Goal: Communication & Community: Answer question/provide support

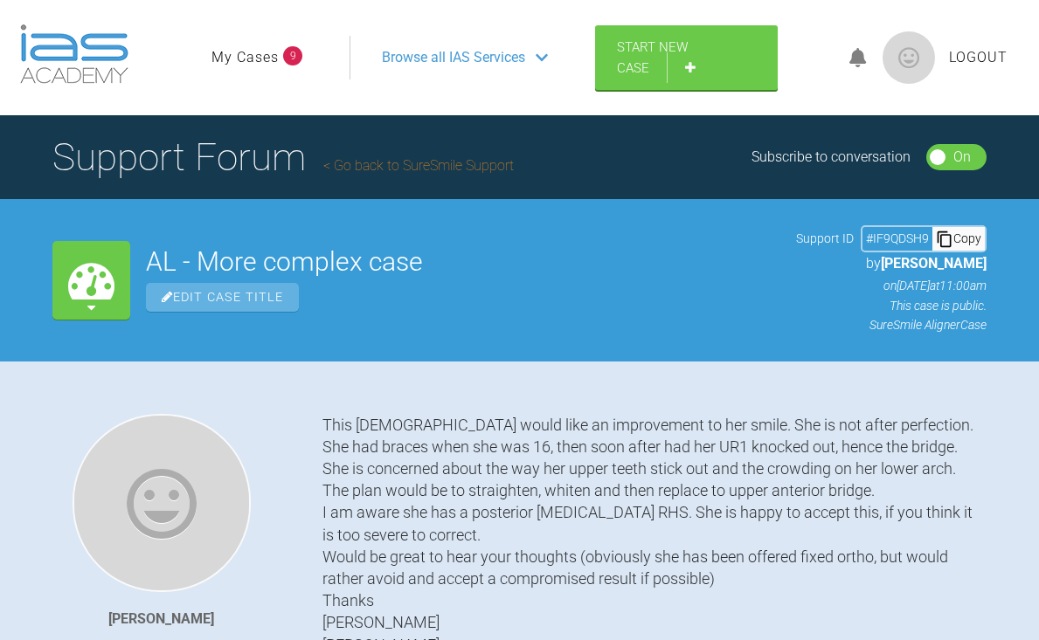
scroll to position [6255, 0]
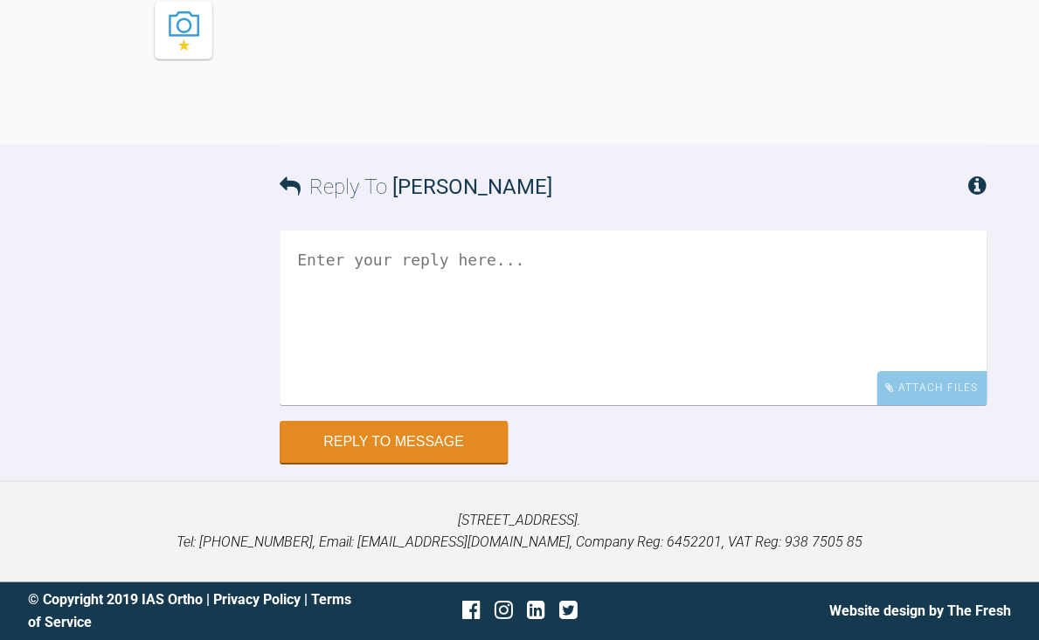
scroll to position [12818, 0]
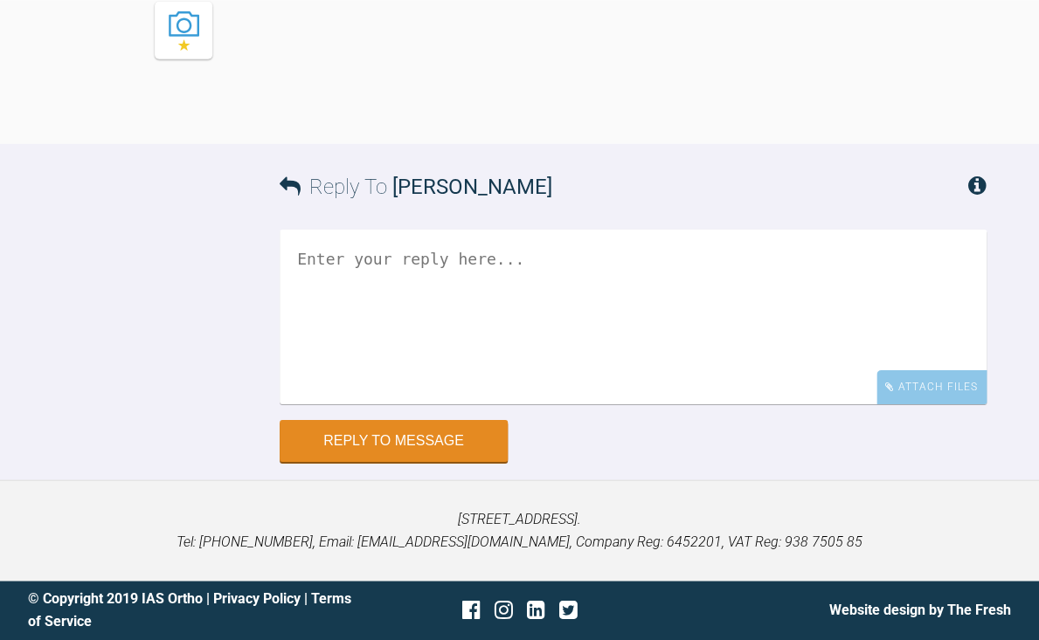
click at [577, 404] on textarea at bounding box center [633, 317] width 707 height 175
type textarea "J"
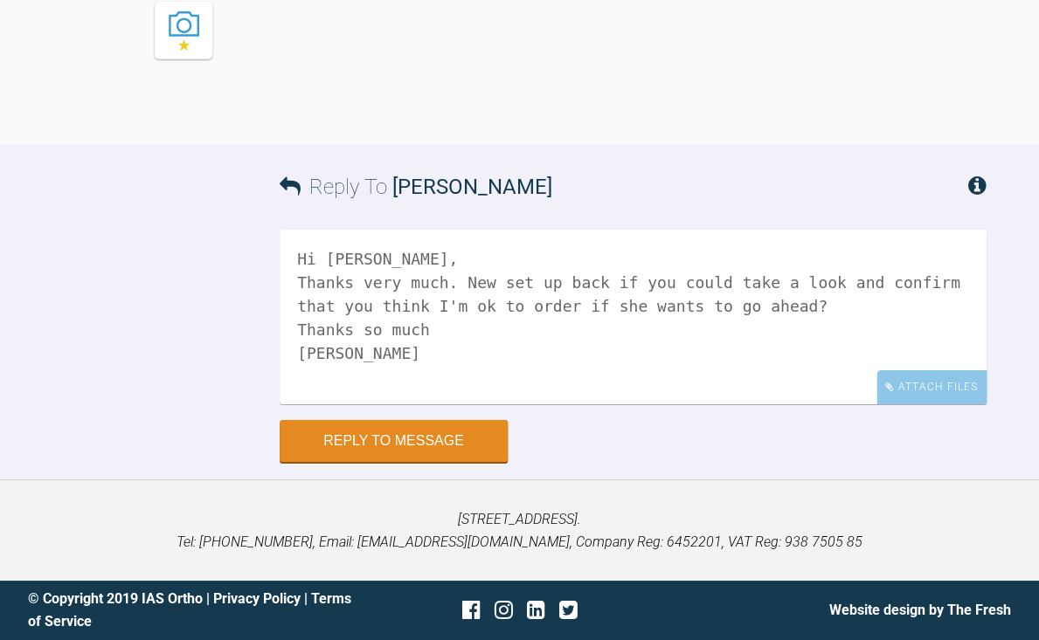
scroll to position [12988, 0]
type textarea "Hi [PERSON_NAME], Thanks very much. New set up back if you could take a look an…"
click at [378, 464] on button "Reply to Message" at bounding box center [394, 443] width 228 height 42
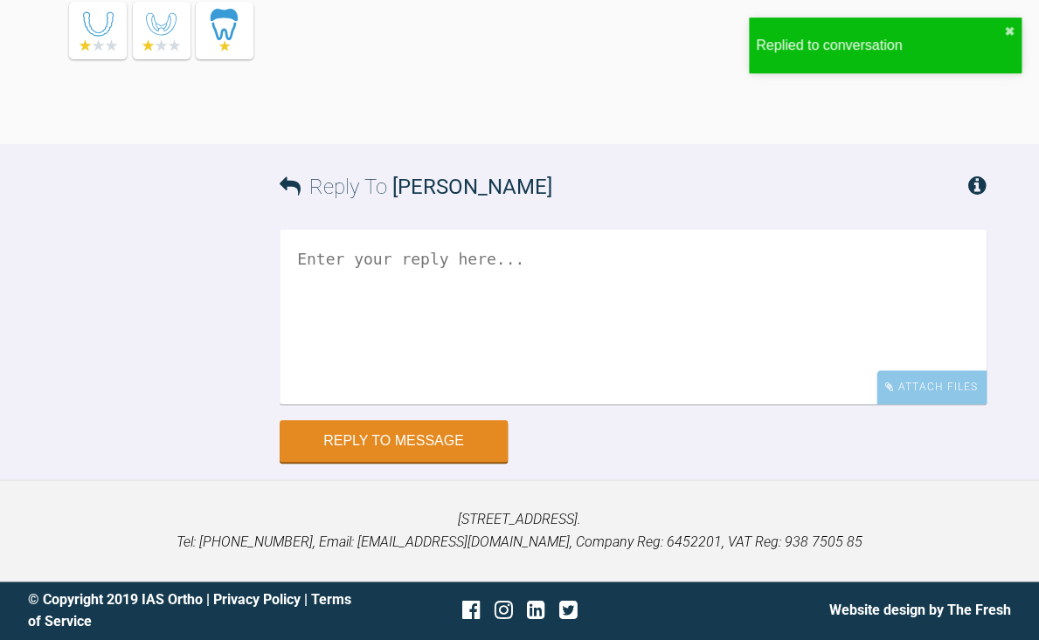
scroll to position [13477, 0]
